Goal: Task Accomplishment & Management: Manage account settings

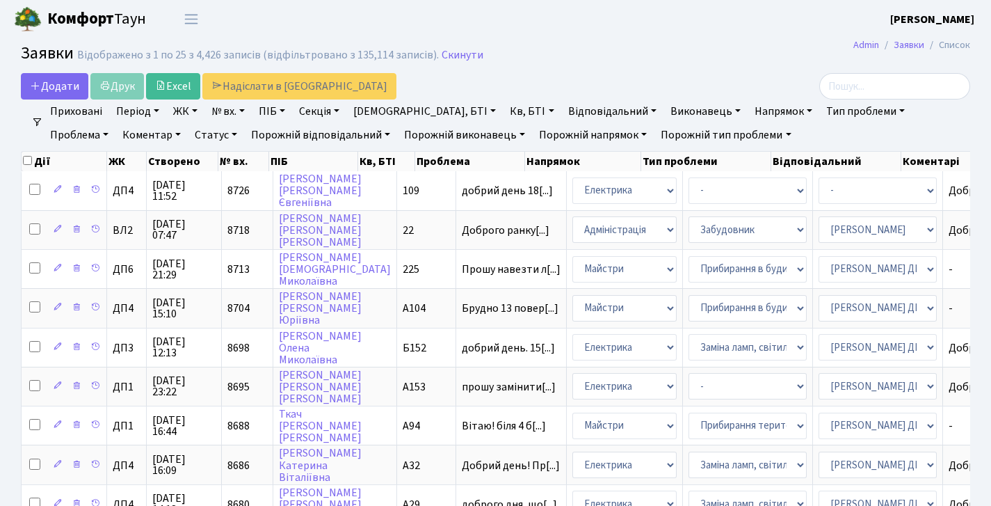
select select "25"
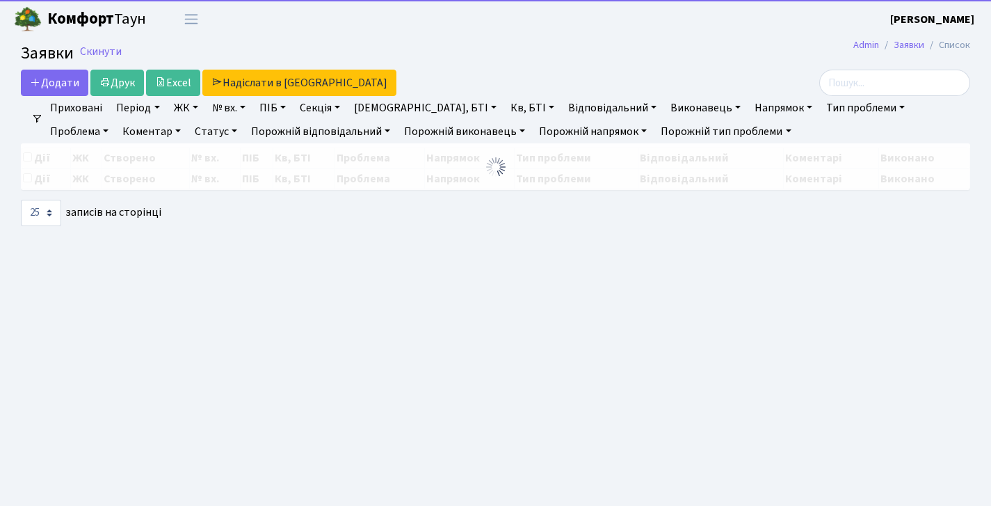
select select "25"
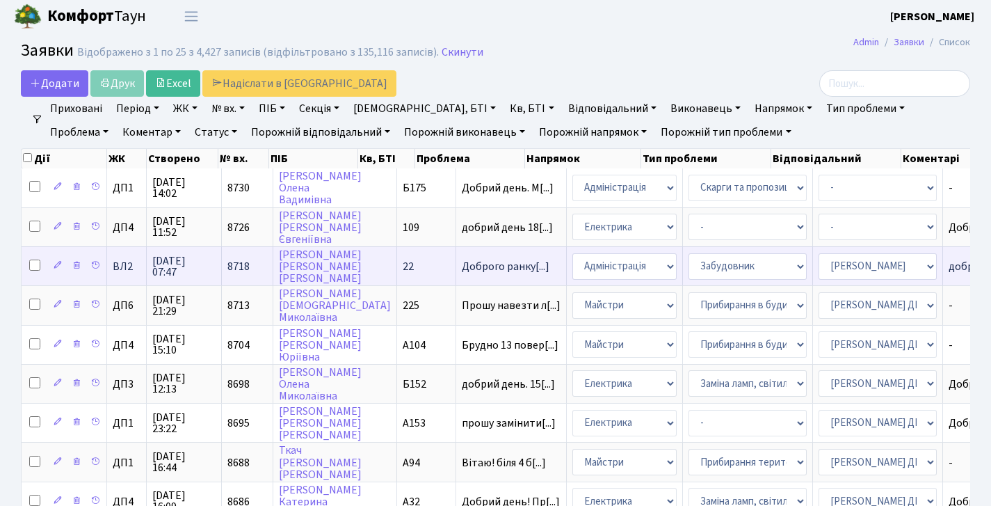
scroll to position [6, 0]
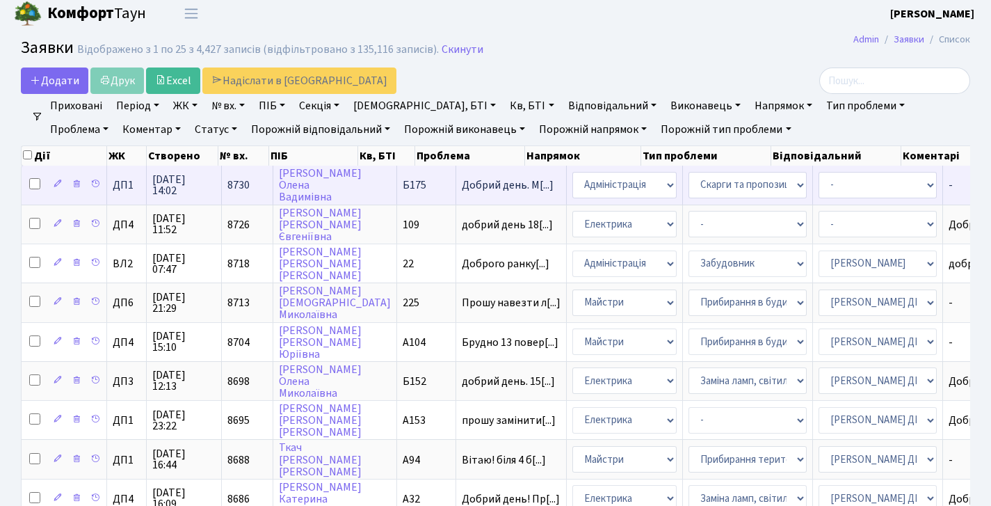
click at [397, 182] on td "Б175" at bounding box center [426, 185] width 59 height 38
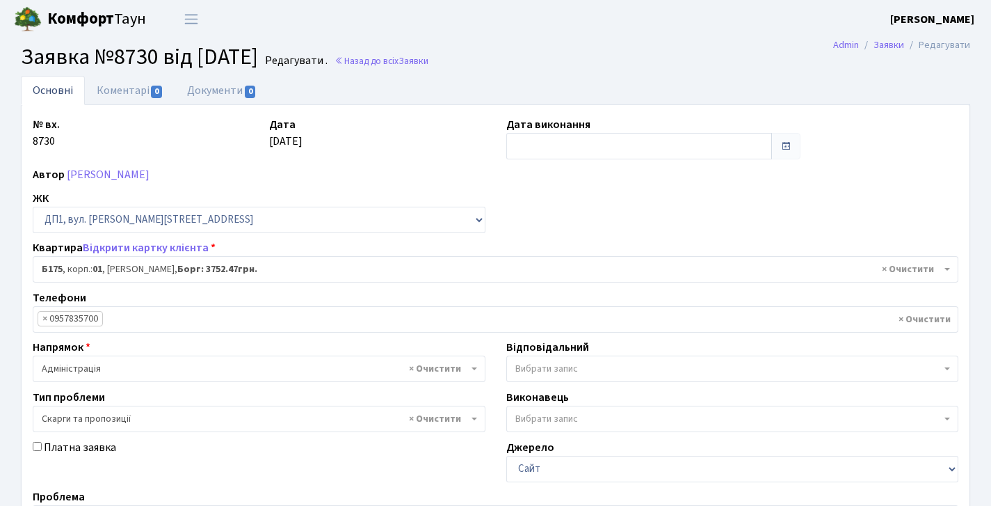
select select "30586"
select select "55"
click at [411, 54] on h2 "Заявка №8730 від 06.10.2025 Редагувати . Назад до всіх Заявки" at bounding box center [496, 57] width 950 height 26
click at [413, 57] on link "Назад до всіх Заявки" at bounding box center [382, 60] width 94 height 13
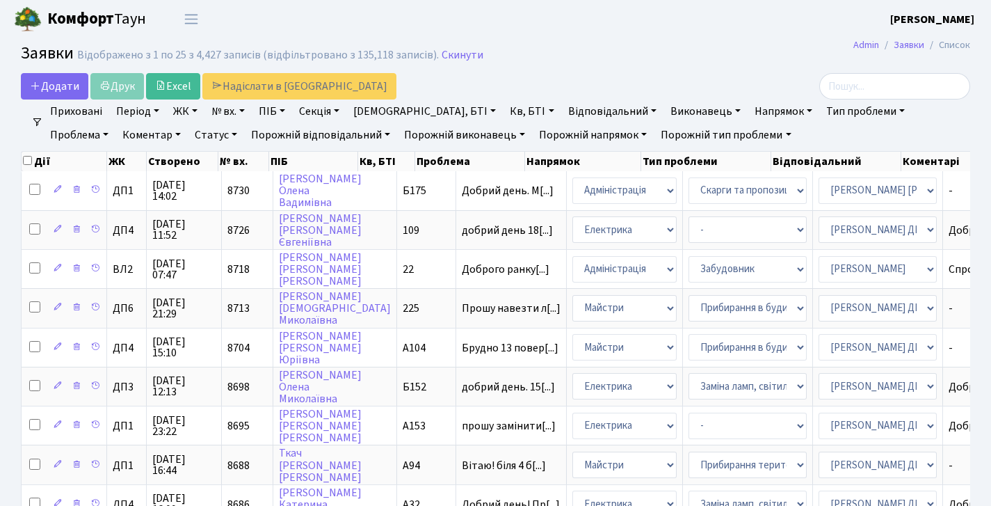
select select "25"
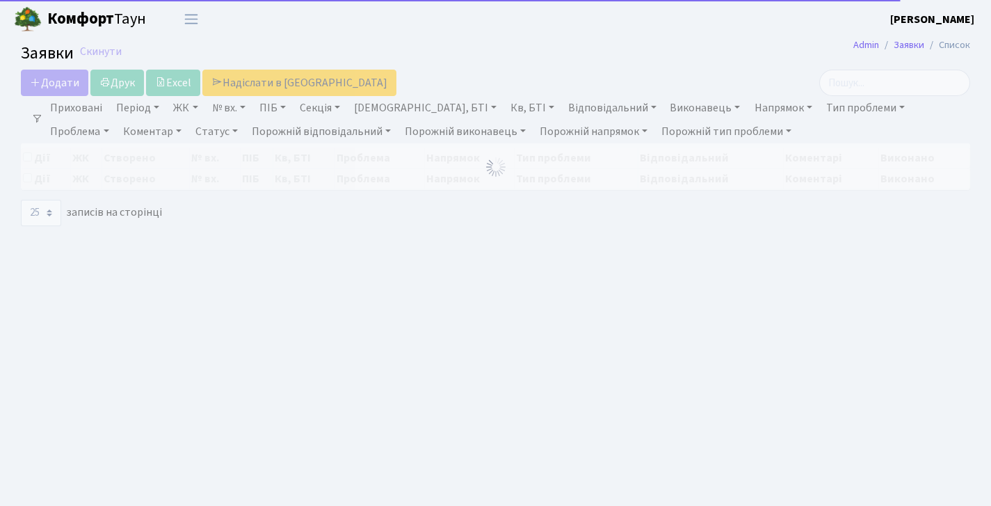
select select "25"
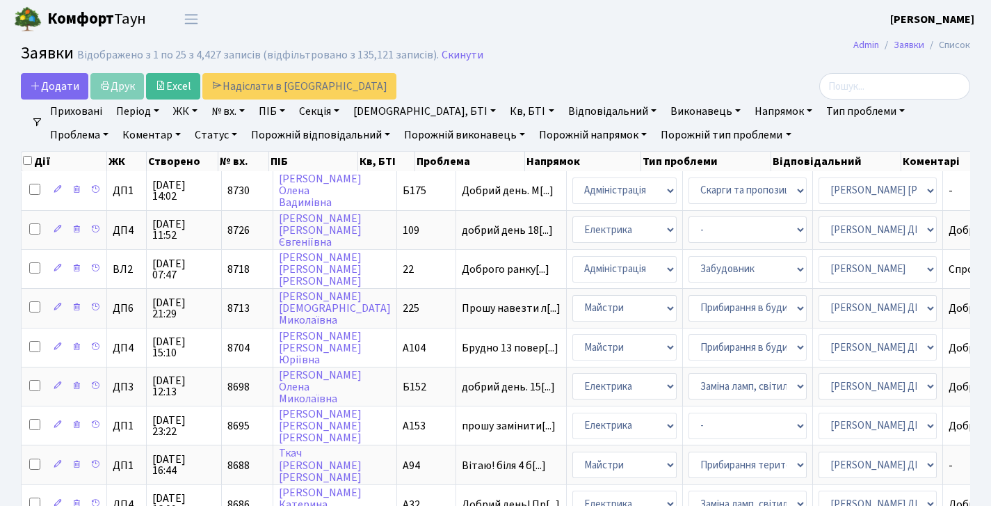
click at [183, 104] on link "ЖК" at bounding box center [185, 111] width 35 height 24
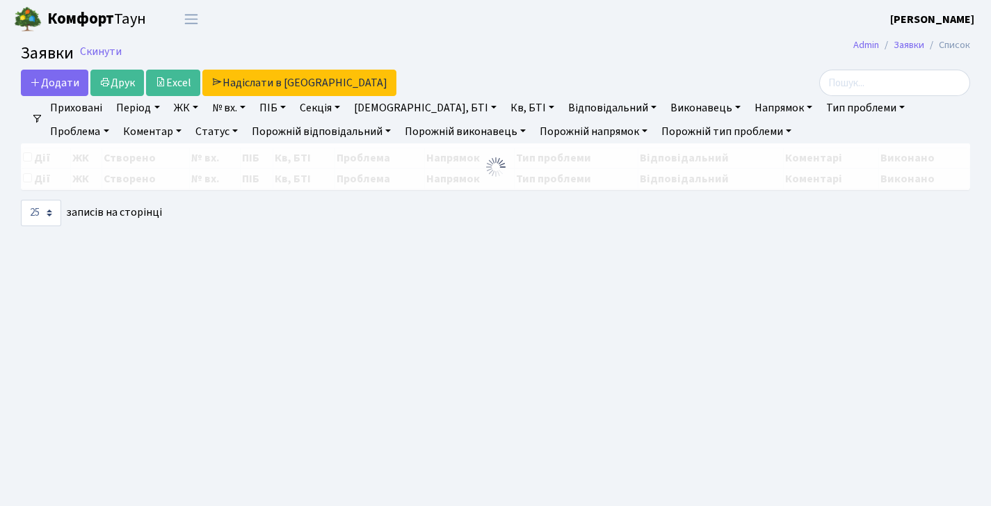
select select "25"
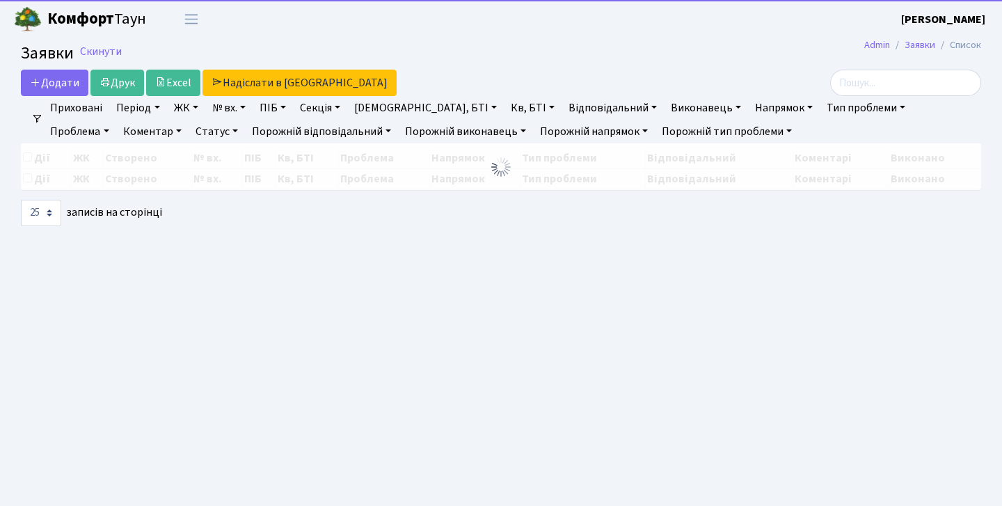
select select "25"
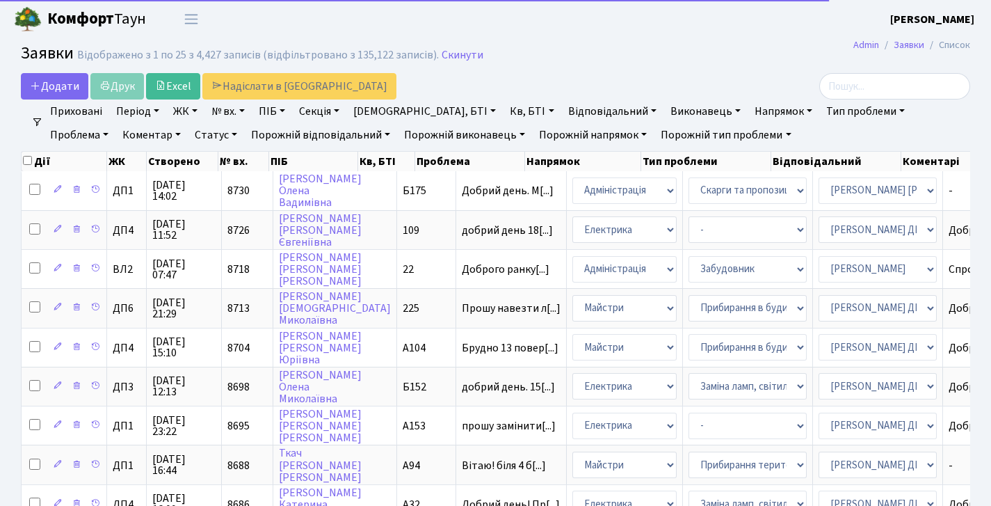
select select "25"
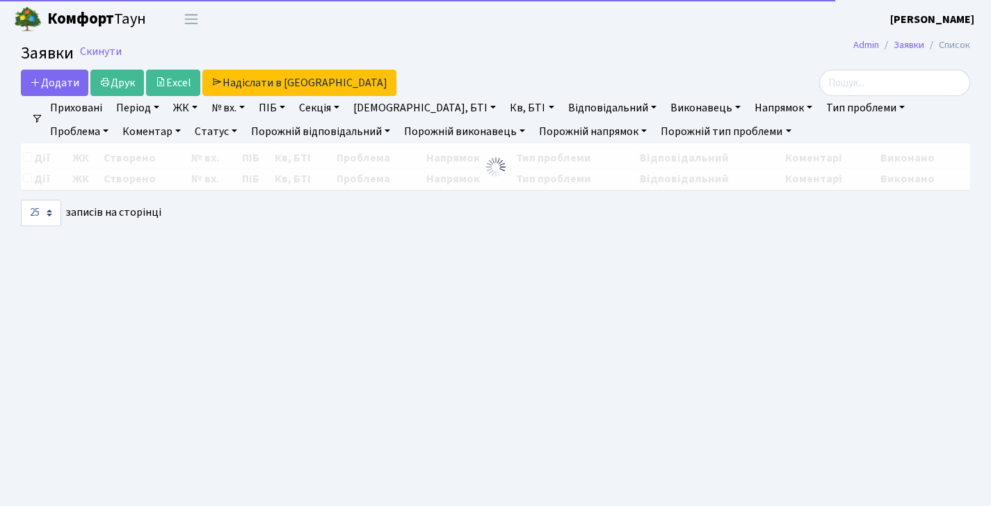
select select "25"
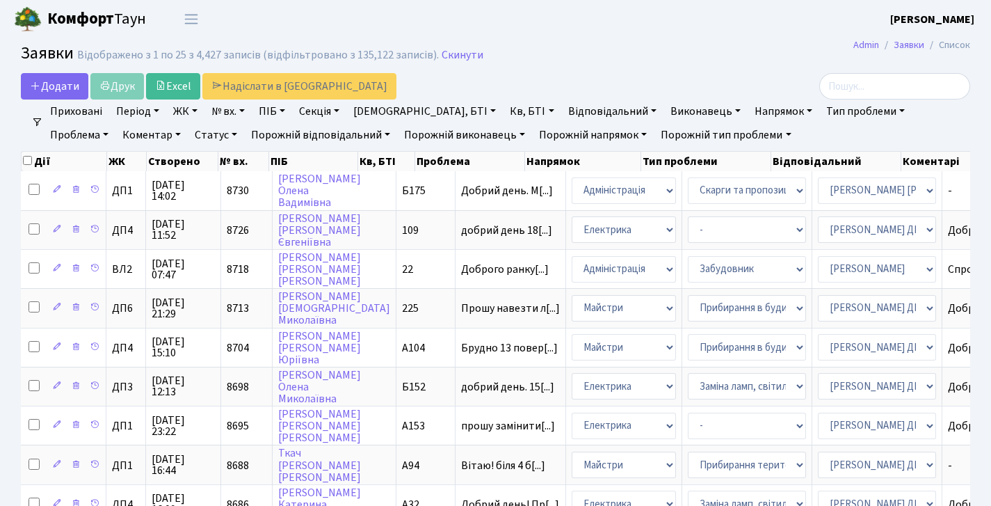
scroll to position [0, 1]
select select "25"
